Goal: Use online tool/utility: Utilize a website feature to perform a specific function

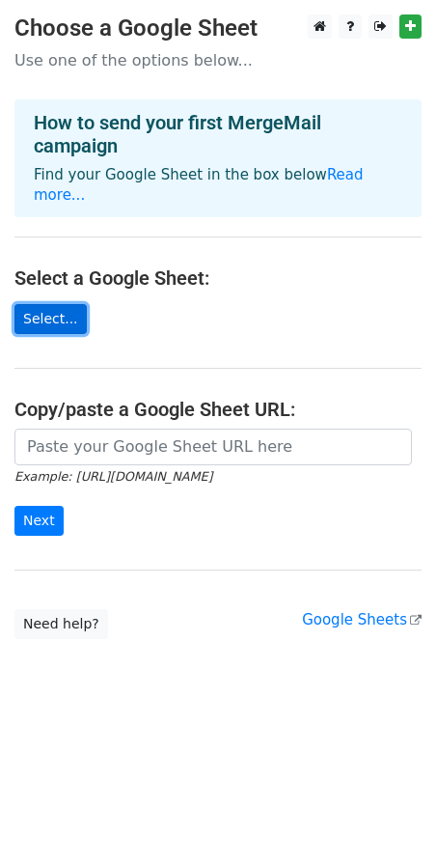
click at [49, 304] on link "Select..." at bounding box center [50, 319] width 72 height 30
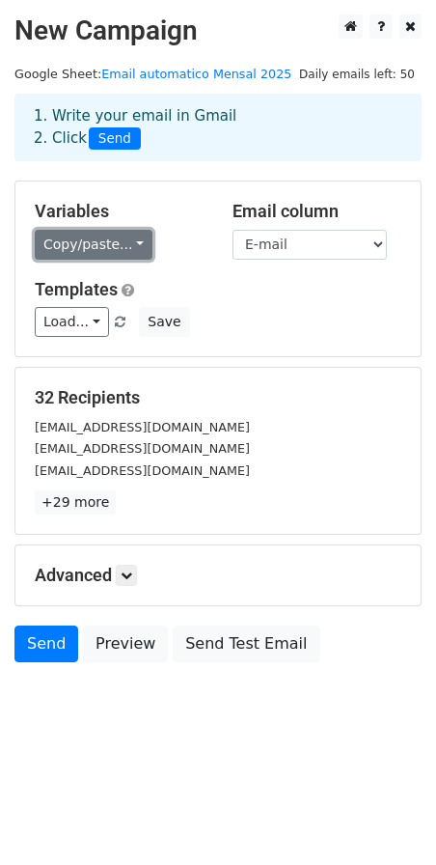
click at [114, 248] on link "Copy/paste..." at bounding box center [94, 245] width 118 height 30
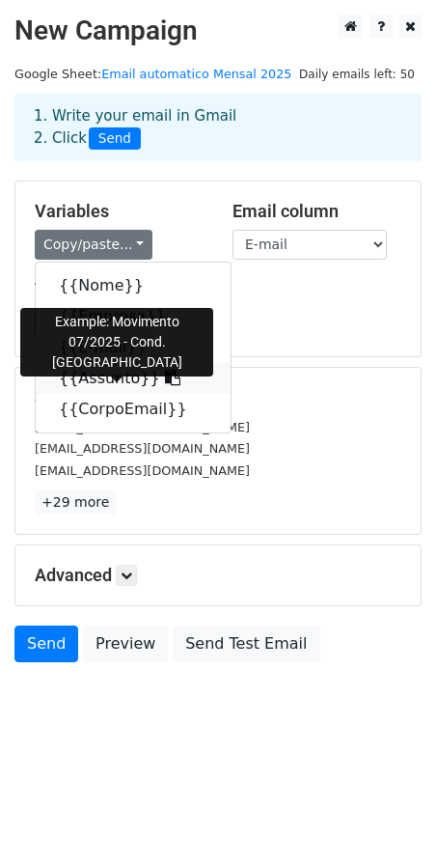
click at [95, 373] on link "{{Assunto}}" at bounding box center [133, 378] width 195 height 31
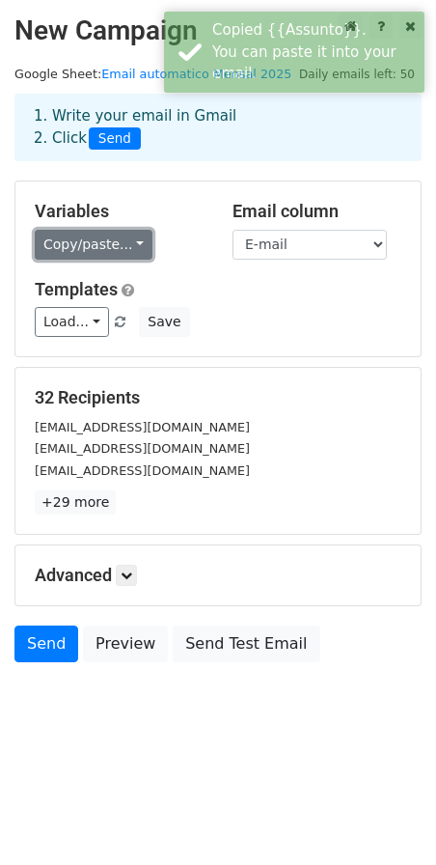
click at [80, 237] on link "Copy/paste..." at bounding box center [94, 245] width 118 height 30
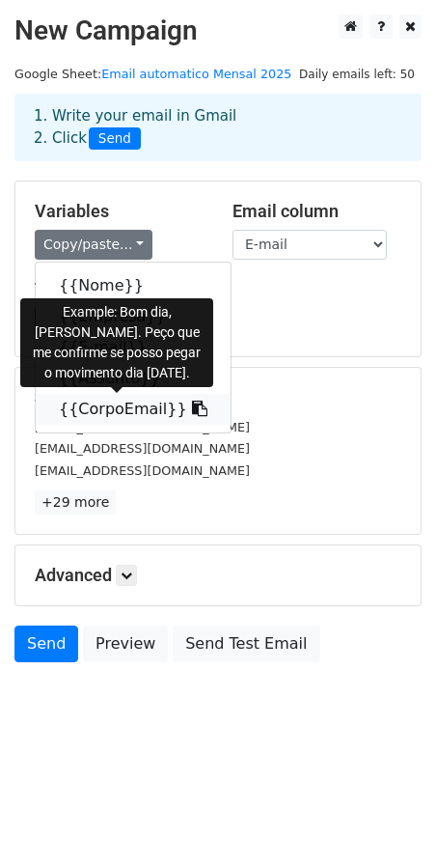
click at [94, 404] on link "{{CorpoEmail}}" at bounding box center [133, 409] width 195 height 31
